Goal: Find specific page/section: Find specific page/section

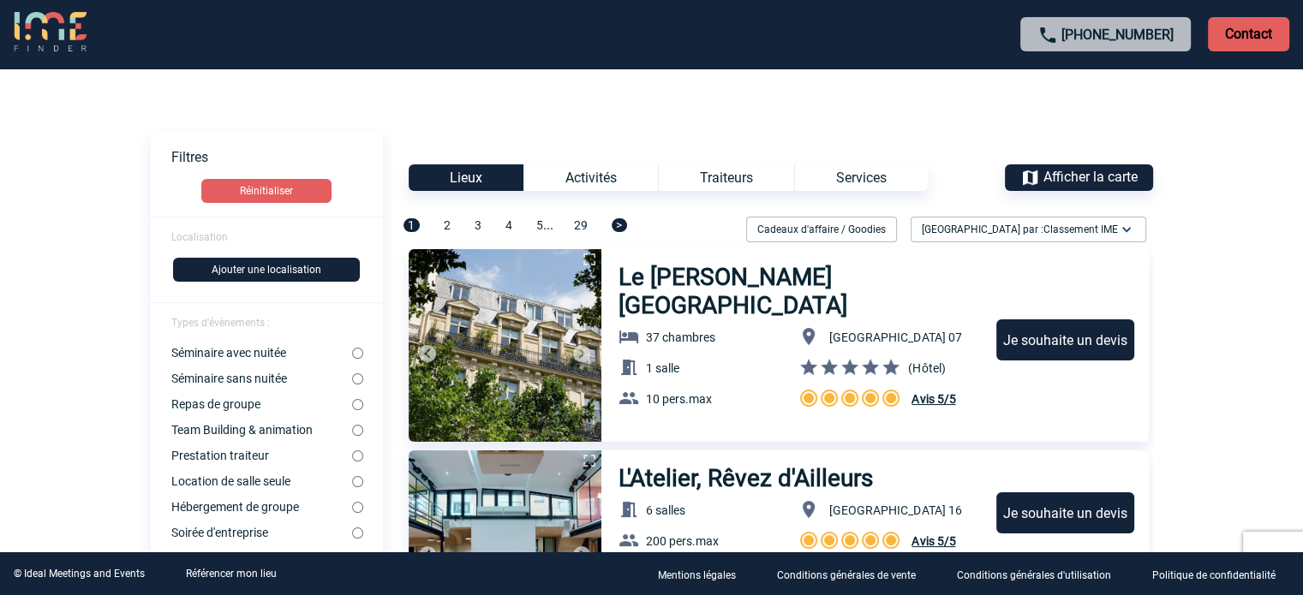
click at [194, 234] on span "Localisation" at bounding box center [199, 237] width 57 height 12
click at [254, 265] on button "Ajouter une localisation" at bounding box center [266, 270] width 187 height 24
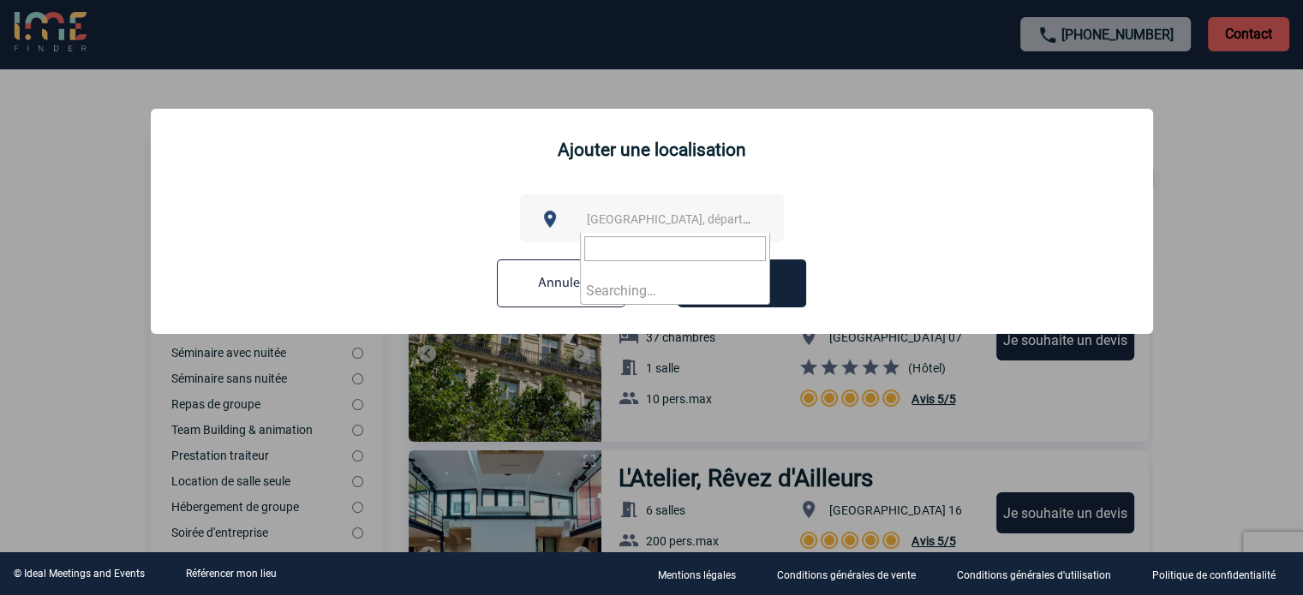
click at [599, 219] on span "[GEOGRAPHIC_DATA], département, région..." at bounding box center [706, 219] width 238 height 14
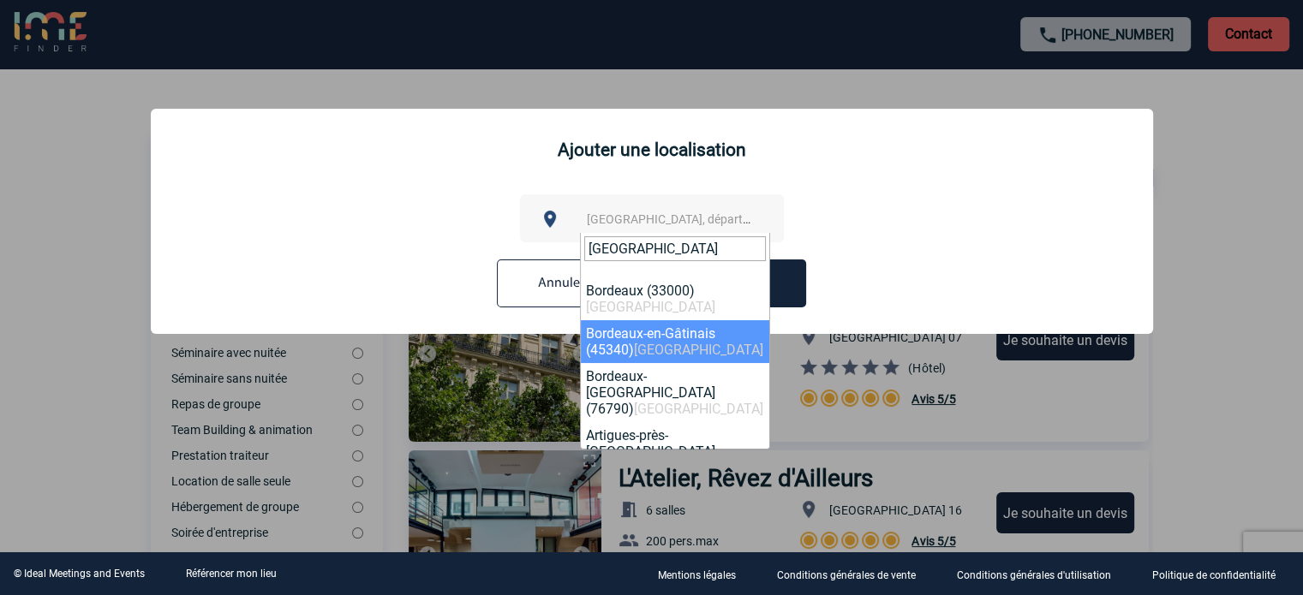
type input "[GEOGRAPHIC_DATA]"
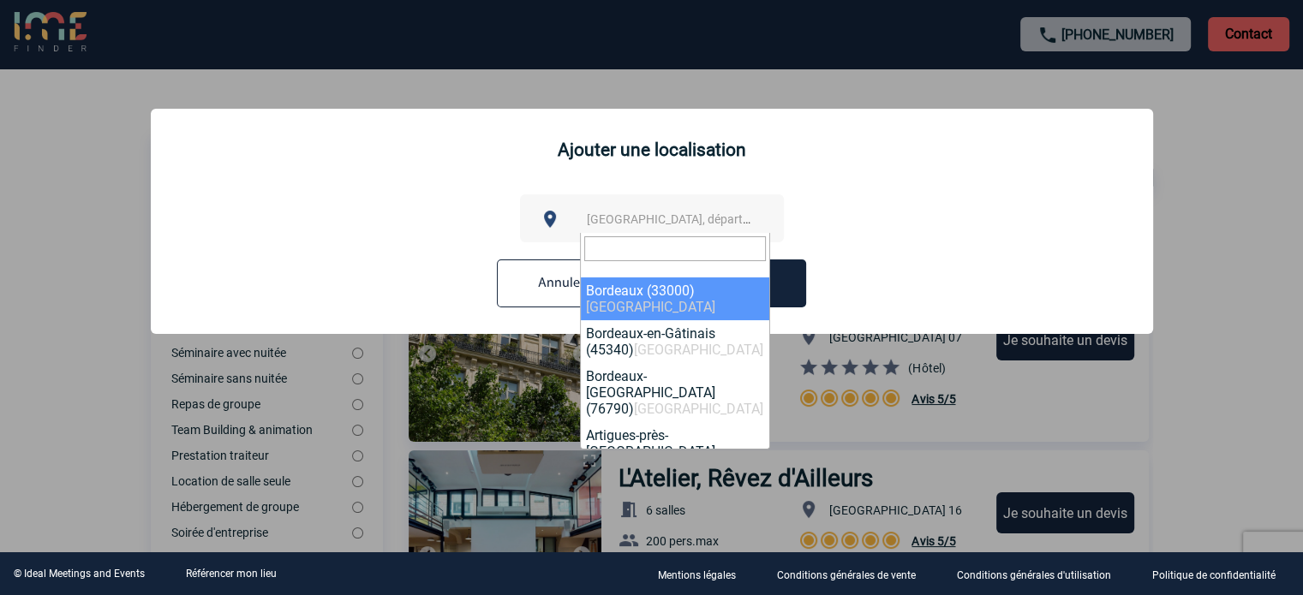
select select "24433"
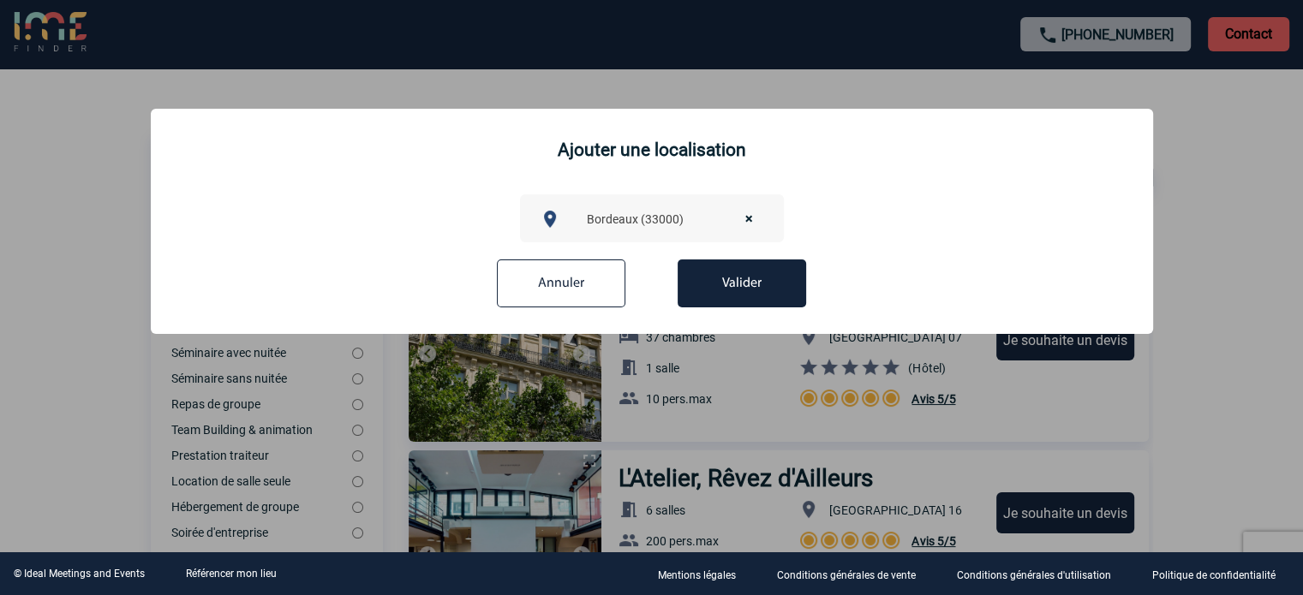
click at [723, 279] on button "Valider" at bounding box center [742, 284] width 128 height 48
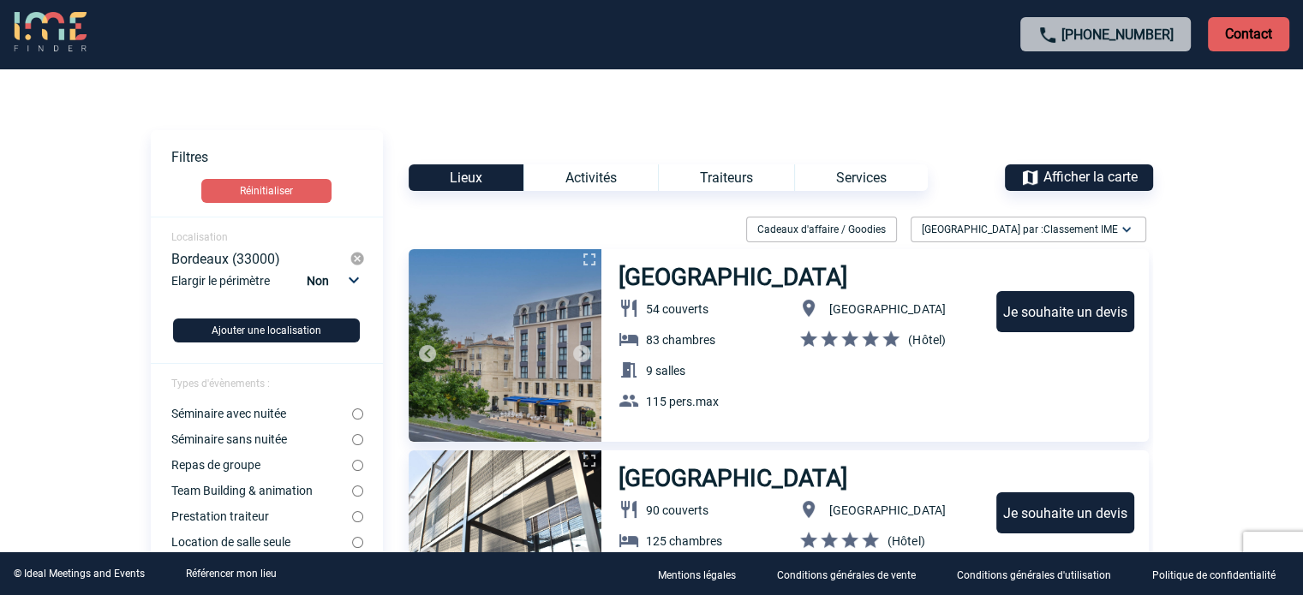
click at [332, 281] on select "Non 10km 20km 50km" at bounding box center [331, 281] width 58 height 22
select select "20"
click at [306, 270] on select "Non 10km 20km 50km" at bounding box center [331, 281] width 58 height 22
click at [255, 322] on center at bounding box center [652, 340] width 1002 height 45
drag, startPoint x: 255, startPoint y: 322, endPoint x: 90, endPoint y: 325, distance: 165.4
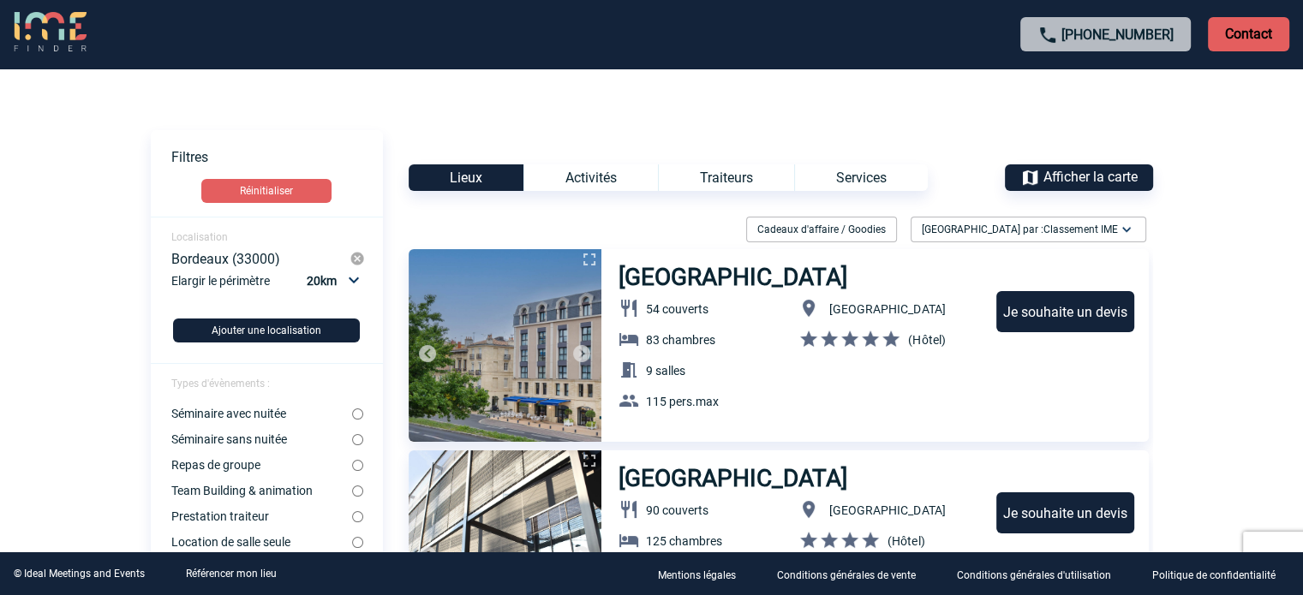
click at [90, 325] on body "[PHONE_NUMBER] Contact Contact Voir les filtres Filtres Réinitialiser Localisat…" at bounding box center [651, 297] width 1303 height 595
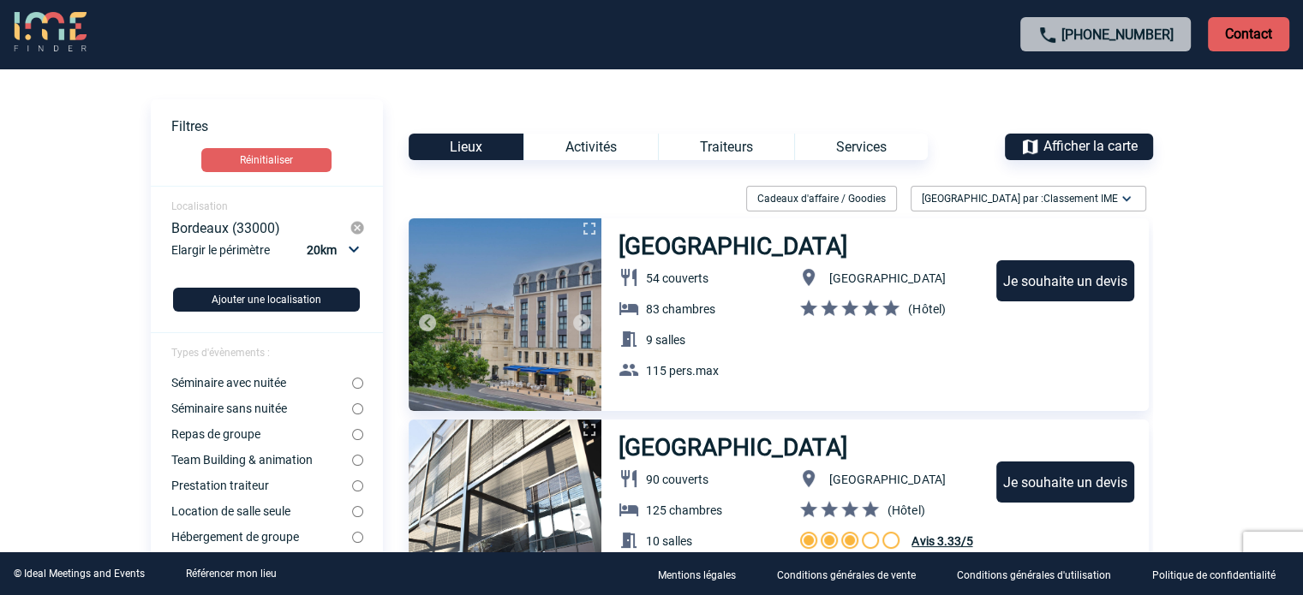
scroll to position [86, 0]
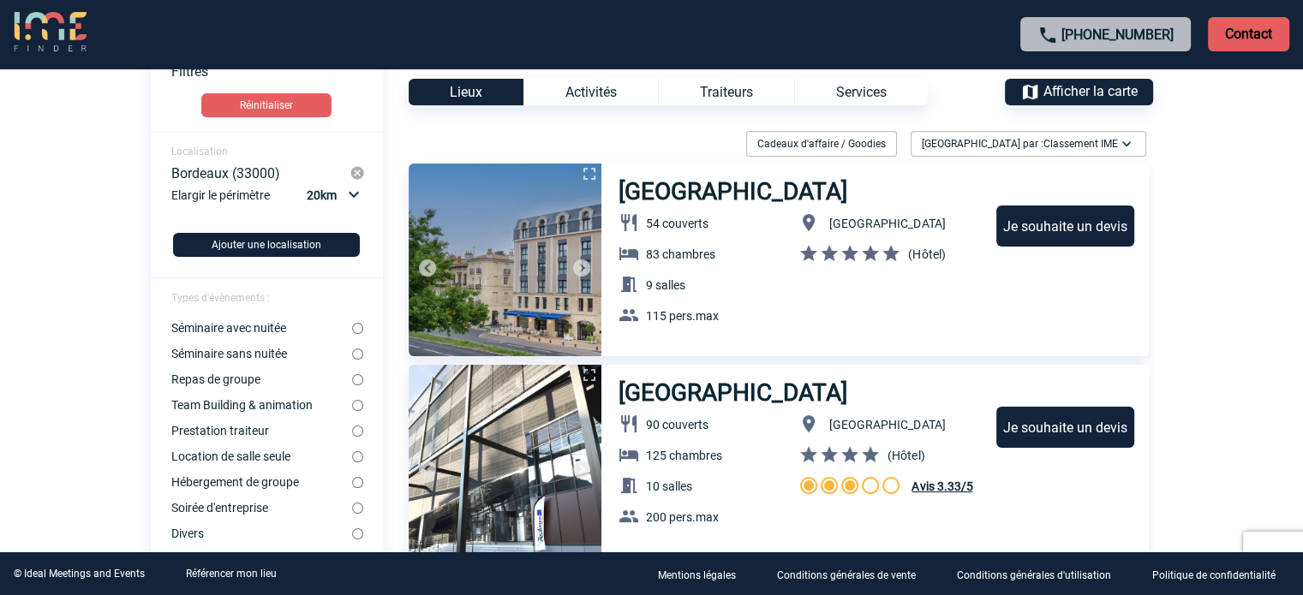
click at [589, 89] on div "Activités" at bounding box center [590, 92] width 134 height 27
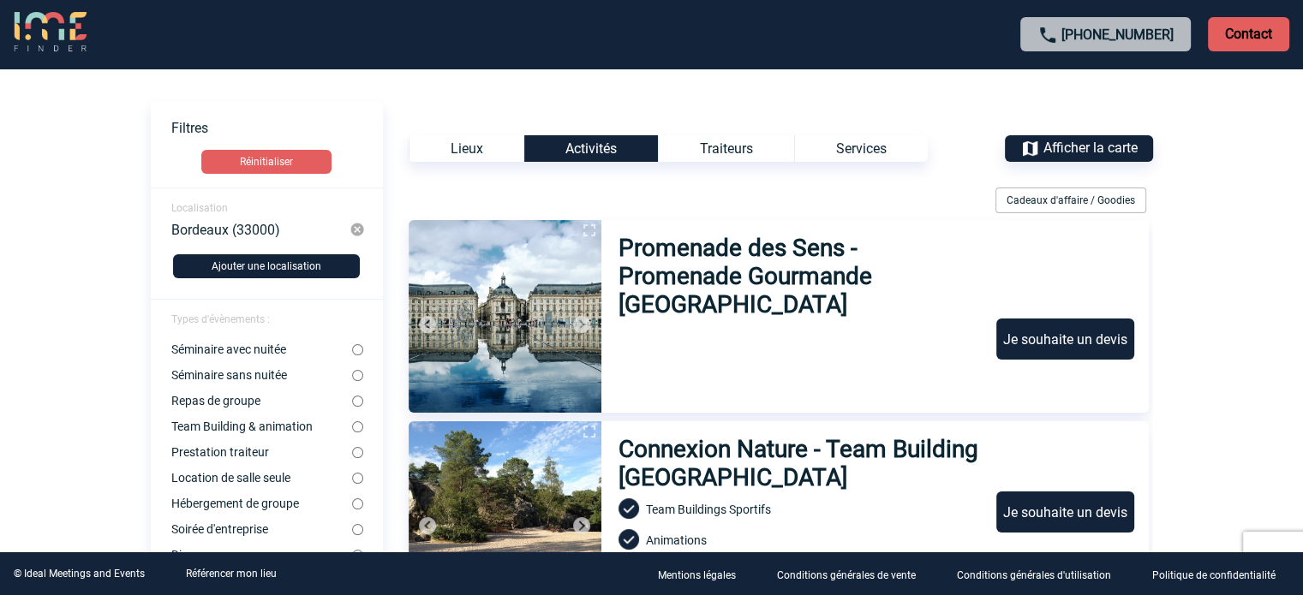
scroll to position [0, 0]
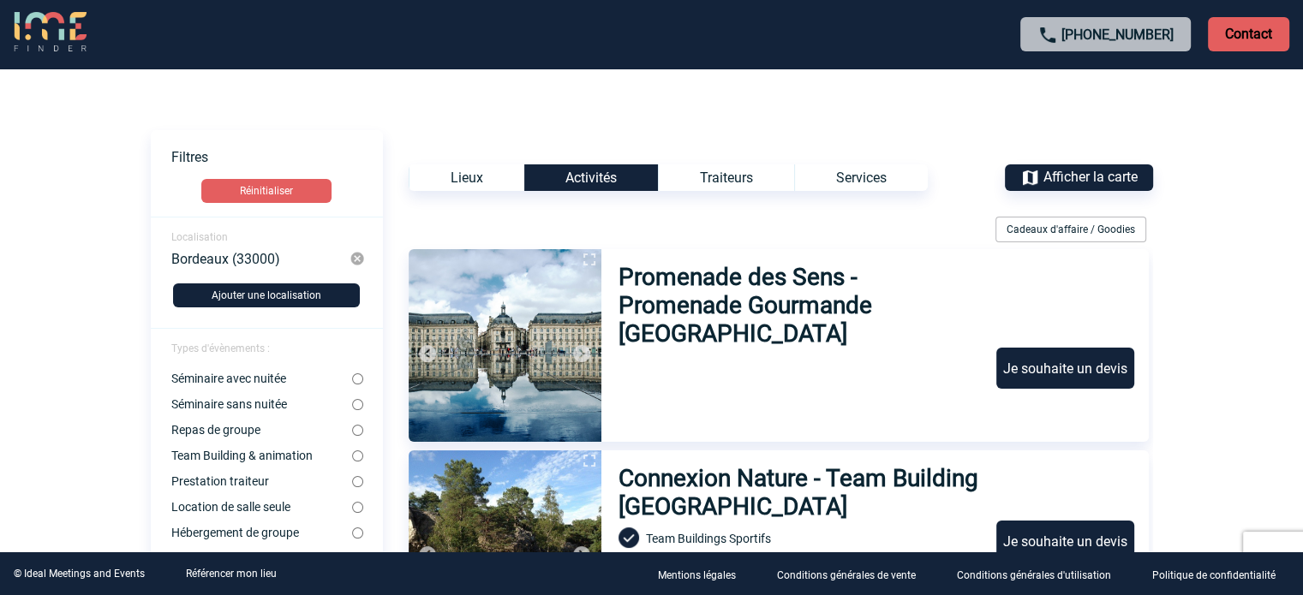
click at [846, 174] on div "Services" at bounding box center [861, 177] width 134 height 27
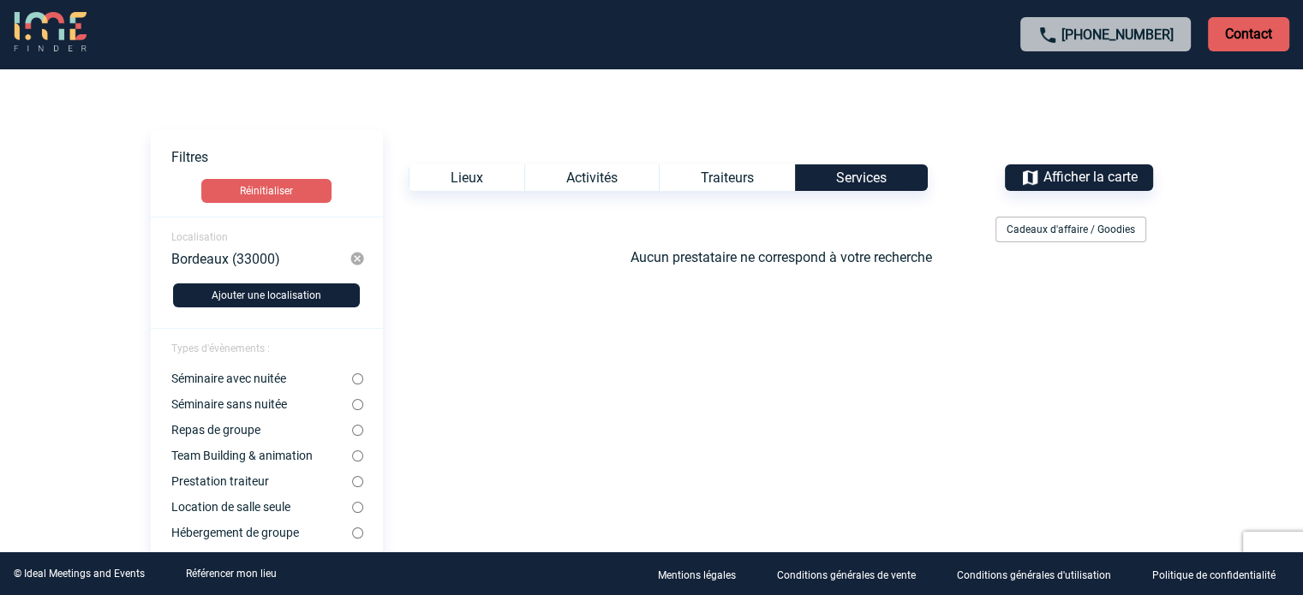
click at [477, 174] on div "Lieux" at bounding box center [467, 177] width 116 height 27
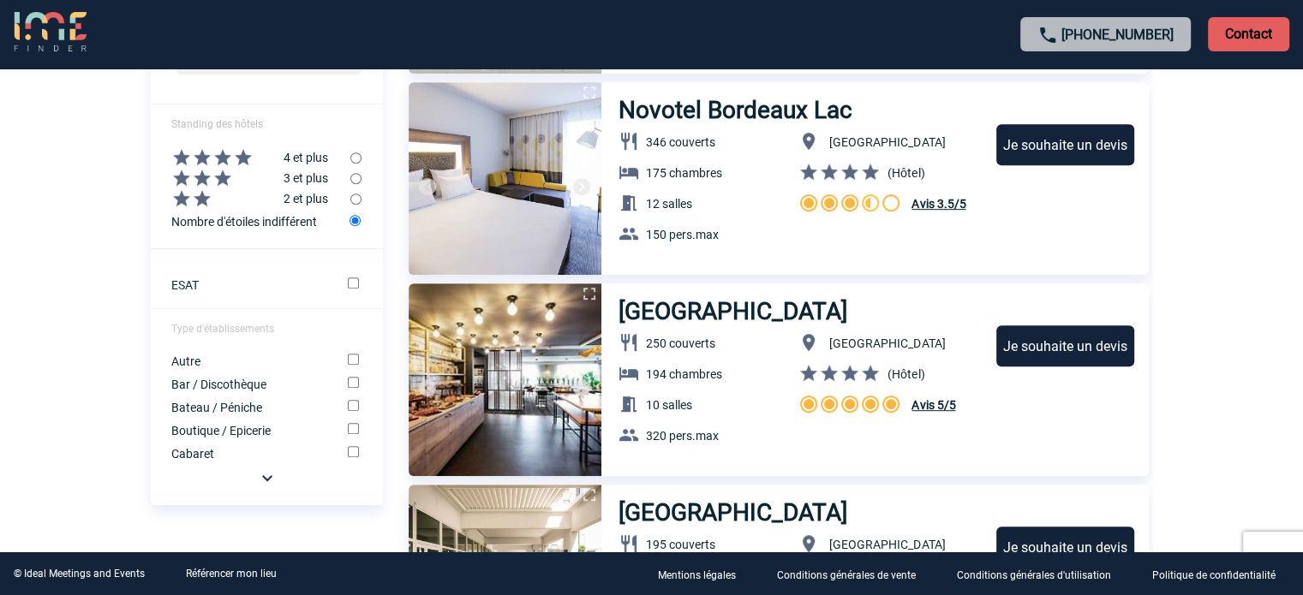
scroll to position [942, 0]
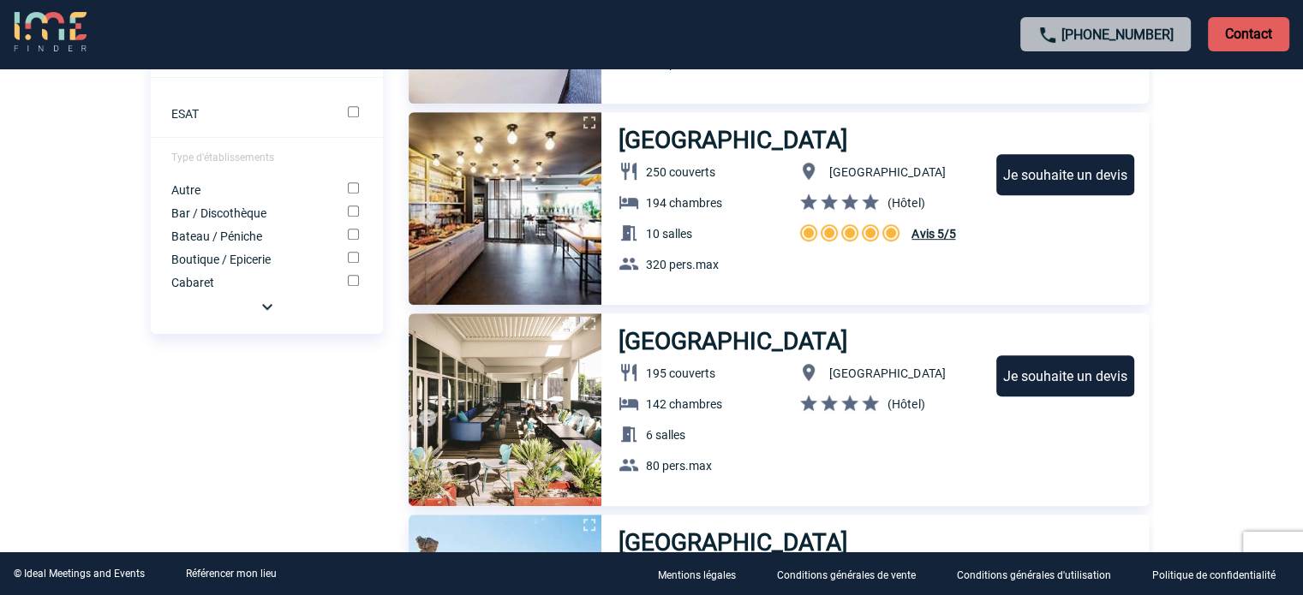
click at [260, 314] on img at bounding box center [267, 306] width 21 height 21
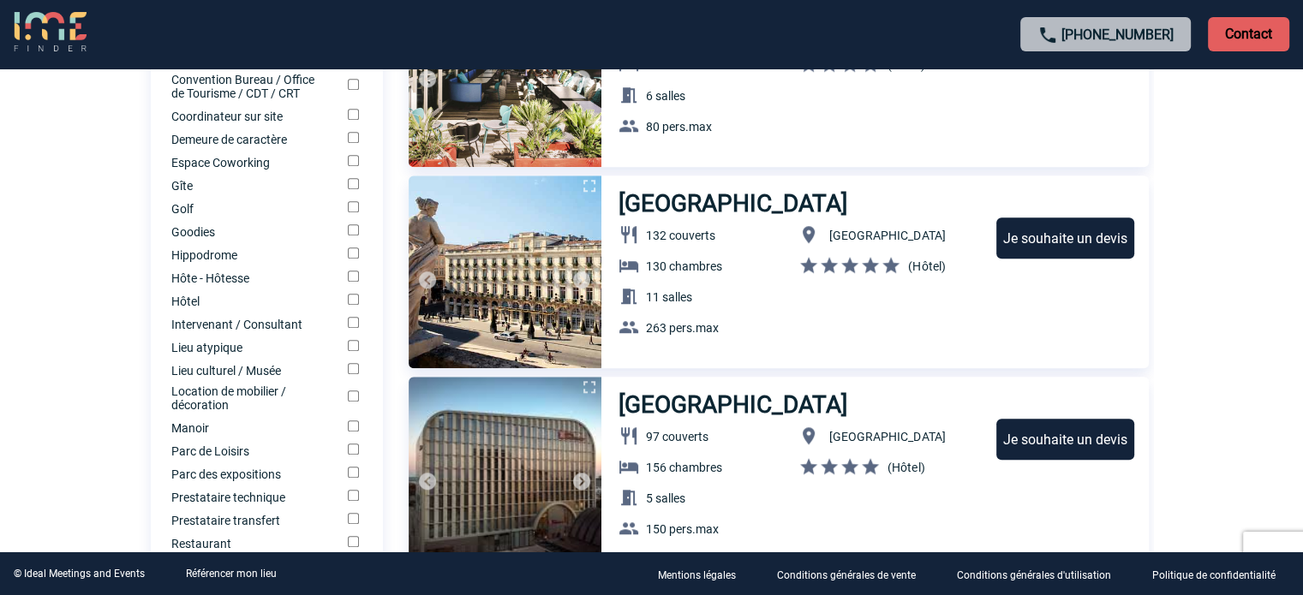
scroll to position [1285, 0]
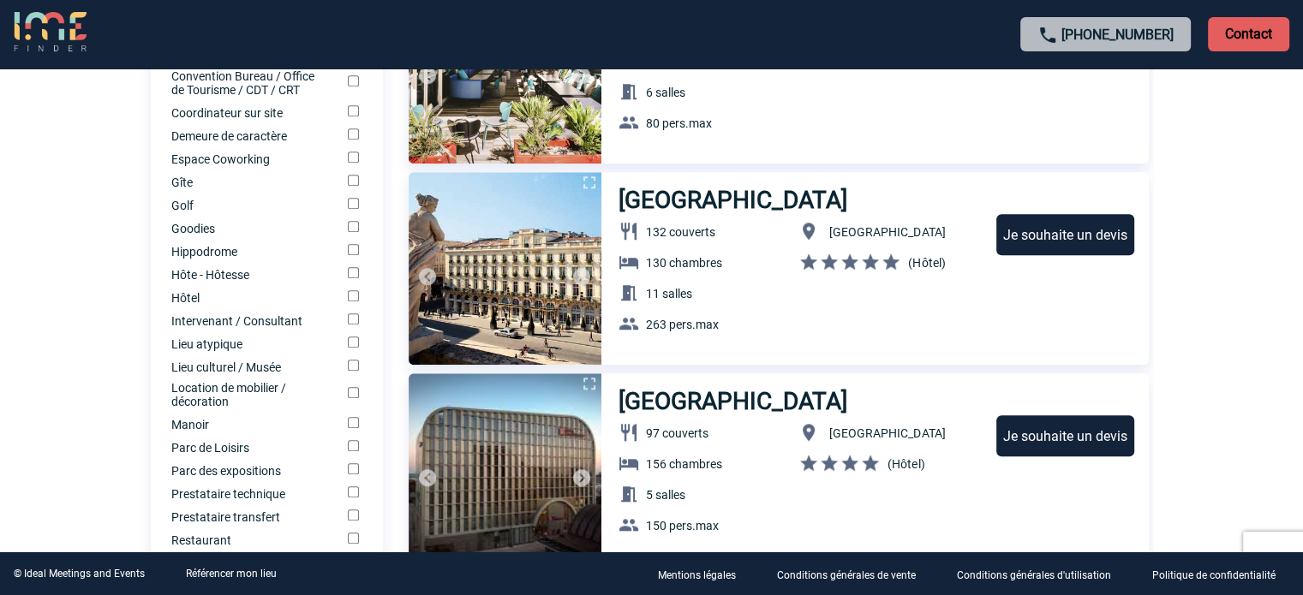
click at [350, 302] on input "Hôtel" at bounding box center [353, 295] width 11 height 11
checkbox input "true"
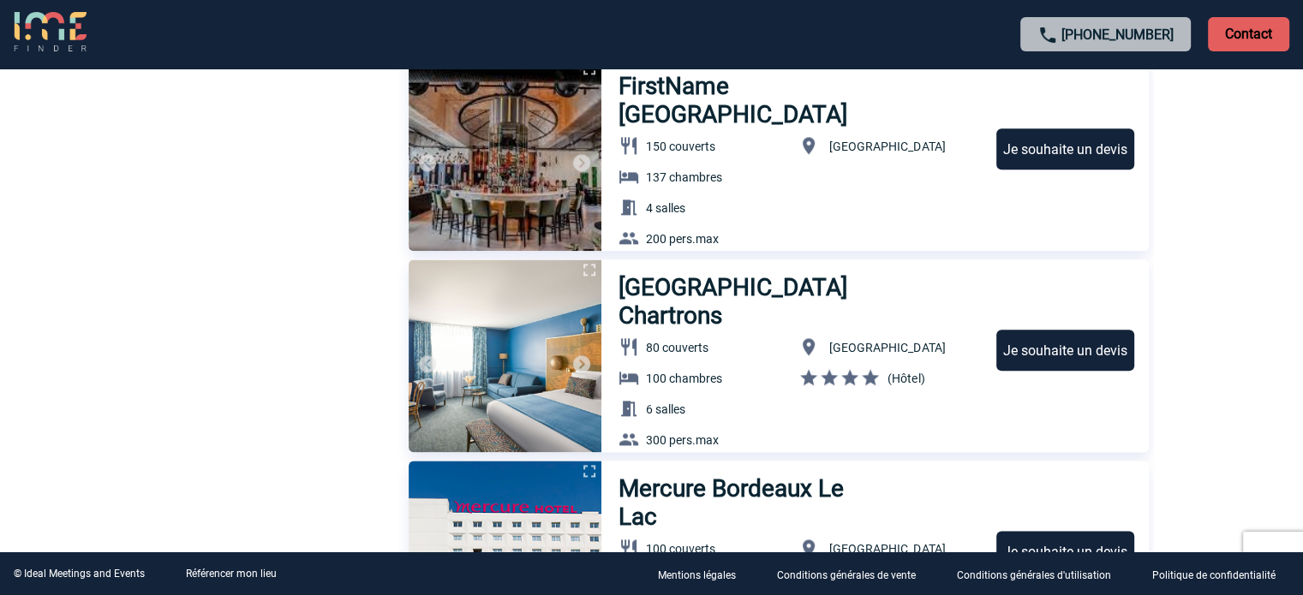
scroll to position [1614, 0]
